Goal: Find contact information: Find contact information

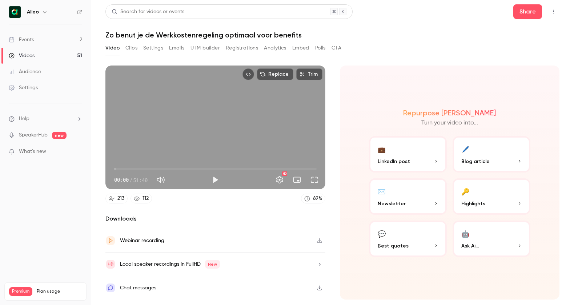
click at [35, 38] on link "Events 2" at bounding box center [45, 40] width 91 height 16
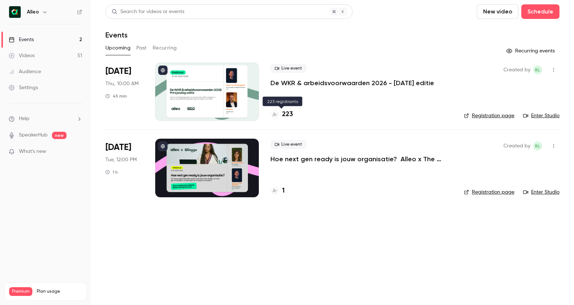
click at [288, 112] on h4 "223" at bounding box center [287, 114] width 11 height 10
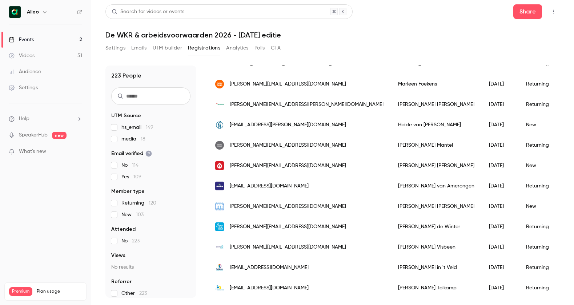
scroll to position [164, 0]
drag, startPoint x: 292, startPoint y: 163, endPoint x: 253, endPoint y: 168, distance: 39.2
click at [253, 168] on div "[PERSON_NAME][EMAIL_ADDRESS][DOMAIN_NAME]" at bounding box center [299, 165] width 183 height 20
copy span "[DOMAIN_NAME]"
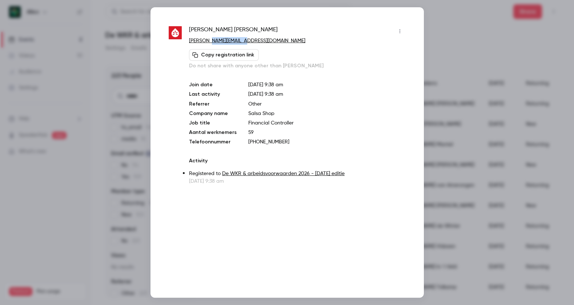
drag, startPoint x: 239, startPoint y: 41, endPoint x: 347, endPoint y: 11, distance: 111.3
click at [212, 42] on p "[PERSON_NAME][EMAIL_ADDRESS][DOMAIN_NAME]" at bounding box center [297, 41] width 216 height 8
copy link "[DOMAIN_NAME]"
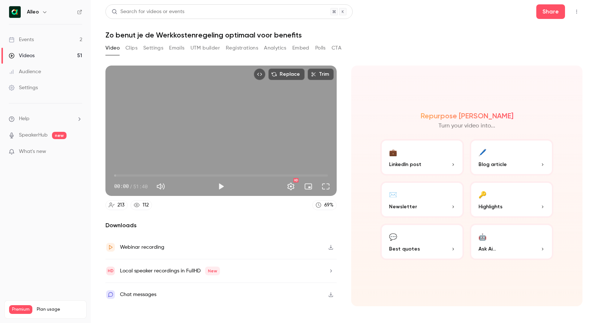
click at [25, 41] on div "Events" at bounding box center [21, 39] width 25 height 7
